Goal: Navigation & Orientation: Find specific page/section

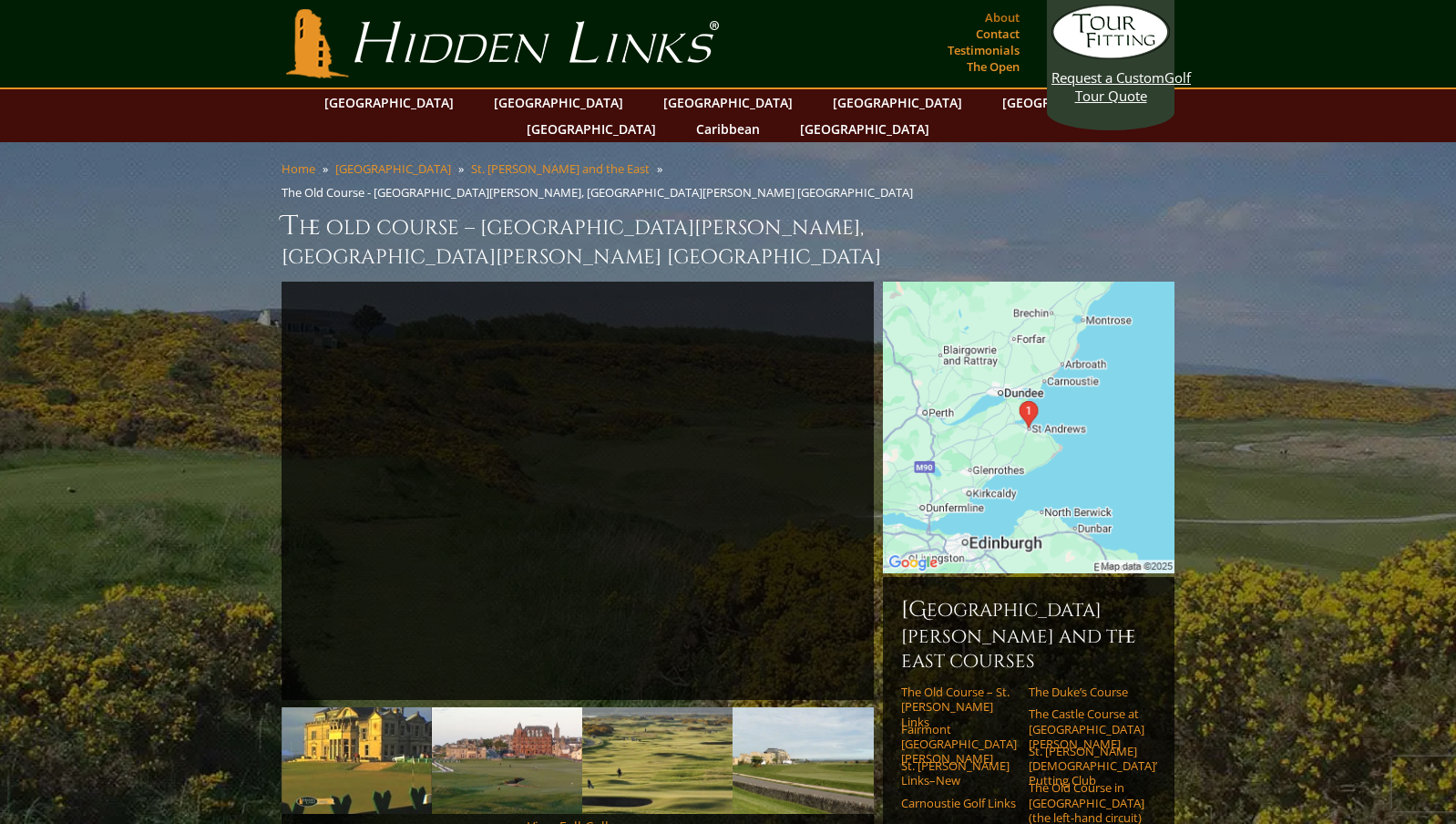
click at [993, 15] on link "About" at bounding box center [1001, 17] width 44 height 25
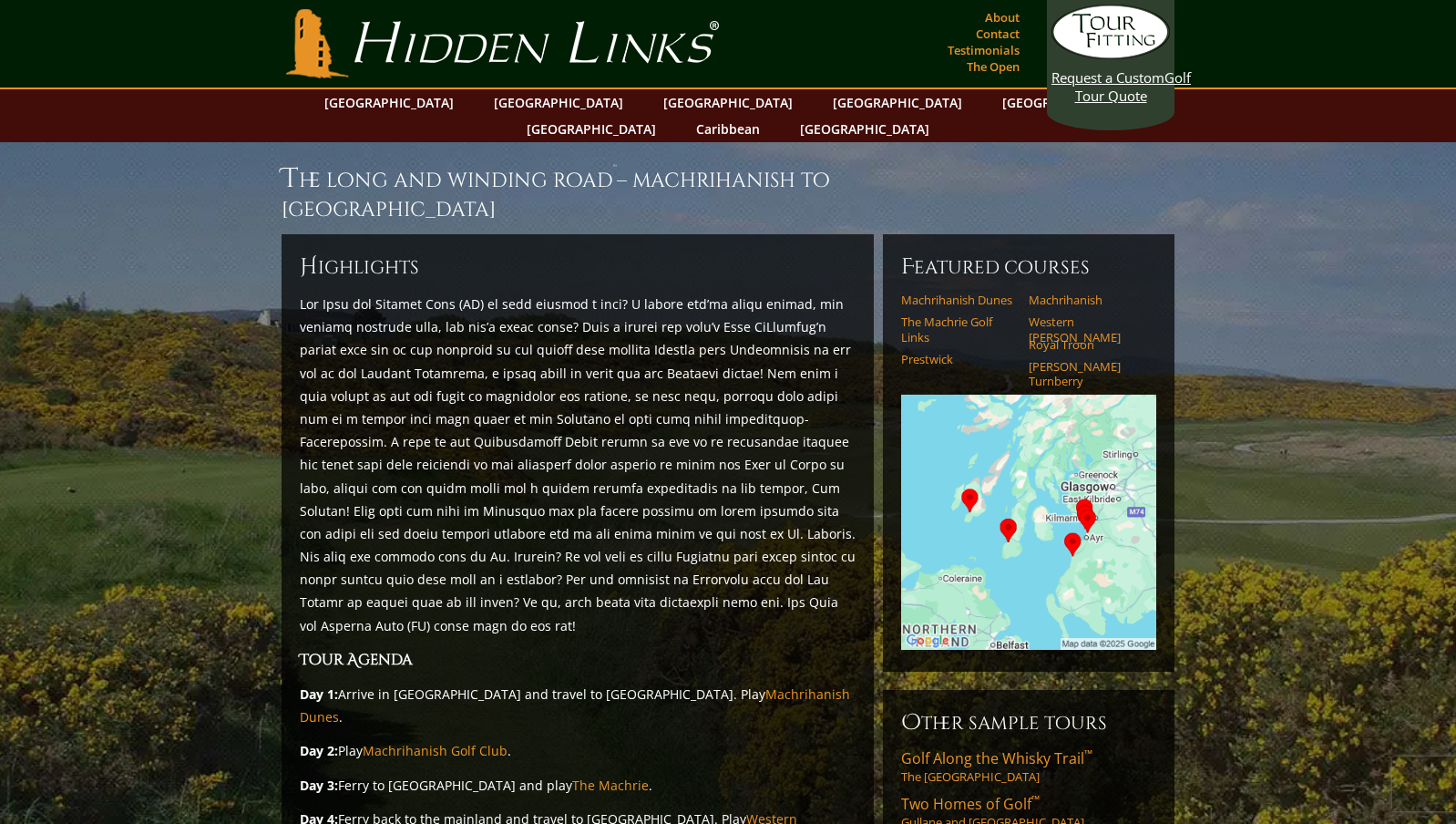
click at [1242, 360] on section "The Long and Winding Road ™ – Machrihanish to Ayrshire H ighlights Tour Agenda …" at bounding box center [728, 671] width 1456 height 1057
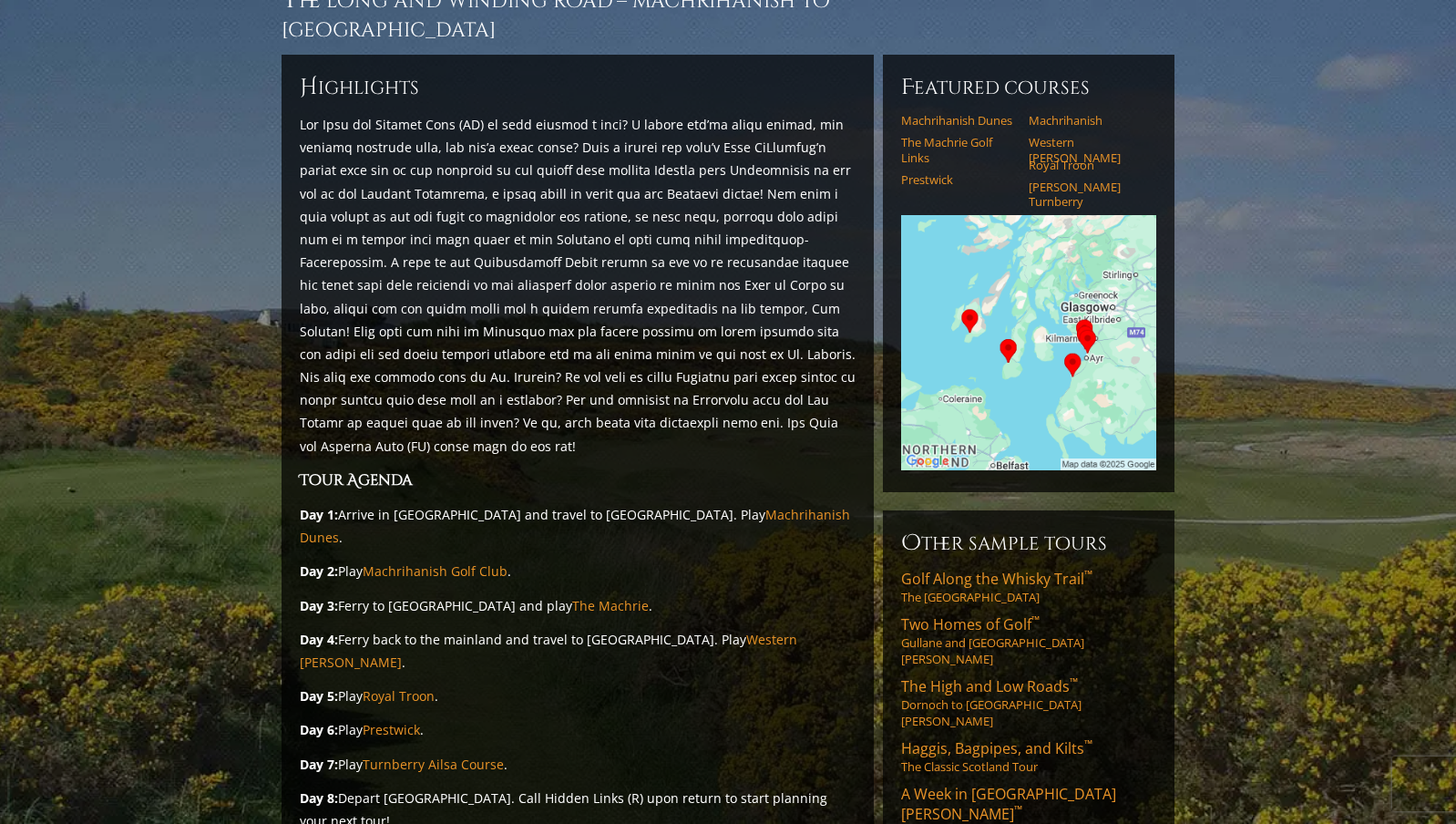
scroll to position [182, 0]
